Goal: Task Accomplishment & Management: Use online tool/utility

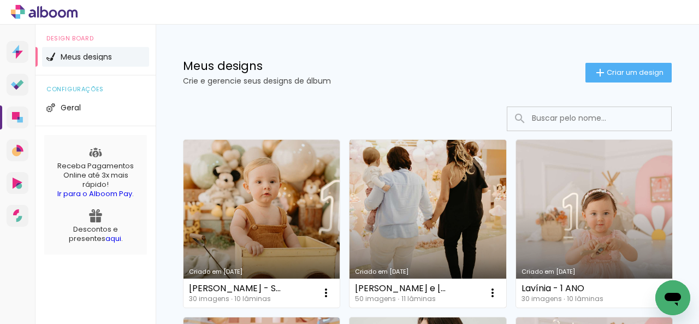
click at [392, 208] on link "Criado em [DATE]" at bounding box center [427, 224] width 156 height 168
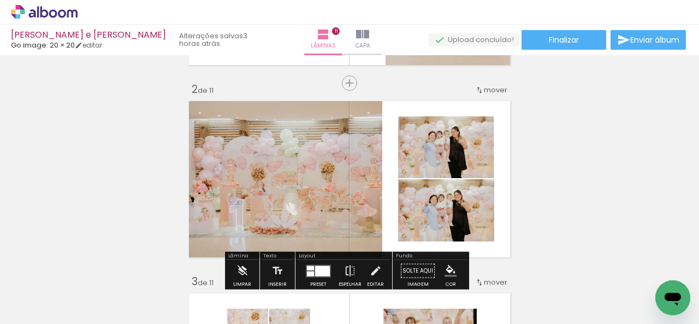
scroll to position [237, 0]
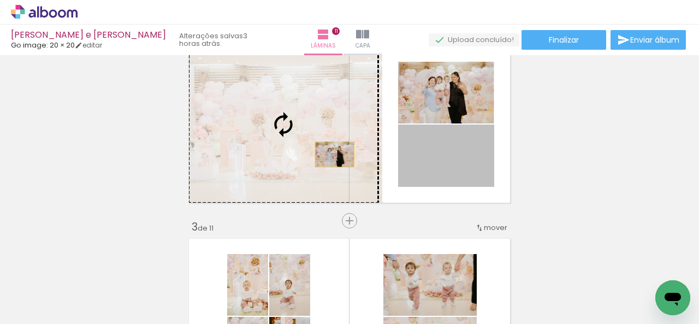
drag, startPoint x: 479, startPoint y: 171, endPoint x: 330, endPoint y: 154, distance: 150.0
click at [0, 0] on slot at bounding box center [0, 0] width 0 height 0
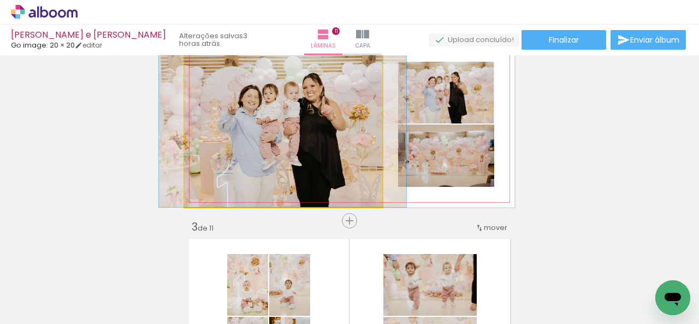
drag, startPoint x: 369, startPoint y: 152, endPoint x: 369, endPoint y: 163, distance: 10.4
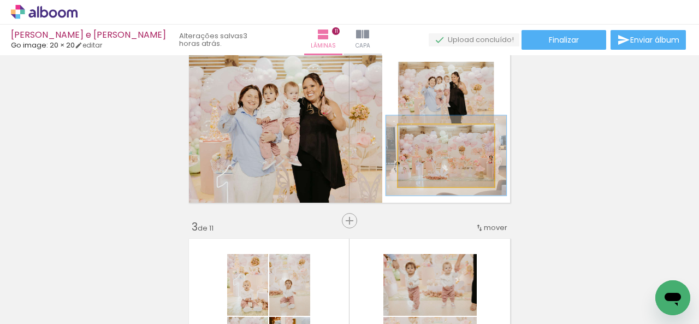
drag, startPoint x: 421, startPoint y: 137, endPoint x: 430, endPoint y: 141, distance: 9.8
type paper-slider "125"
click at [430, 141] on div at bounding box center [433, 135] width 17 height 17
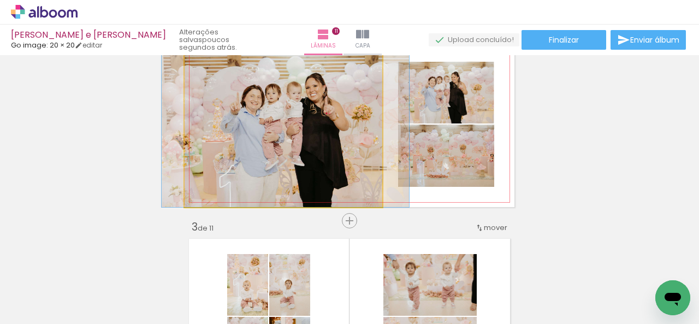
drag, startPoint x: 356, startPoint y: 116, endPoint x: 359, endPoint y: 127, distance: 11.3
